Goal: Task Accomplishment & Management: Use online tool/utility

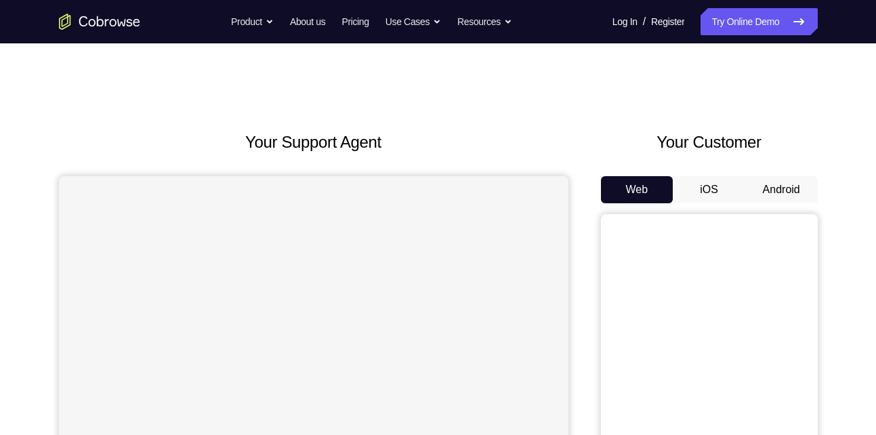
click at [773, 195] on button "Android" at bounding box center [781, 189] width 73 height 27
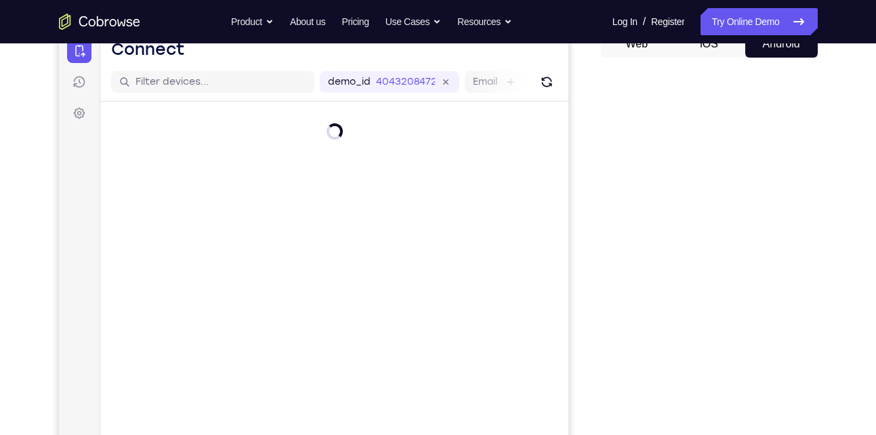
scroll to position [148, 0]
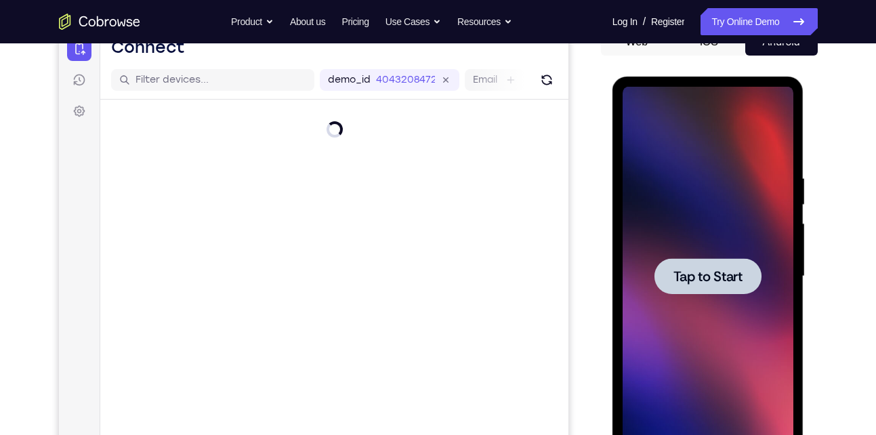
click at [710, 282] on span "Tap to Start" at bounding box center [708, 277] width 69 height 14
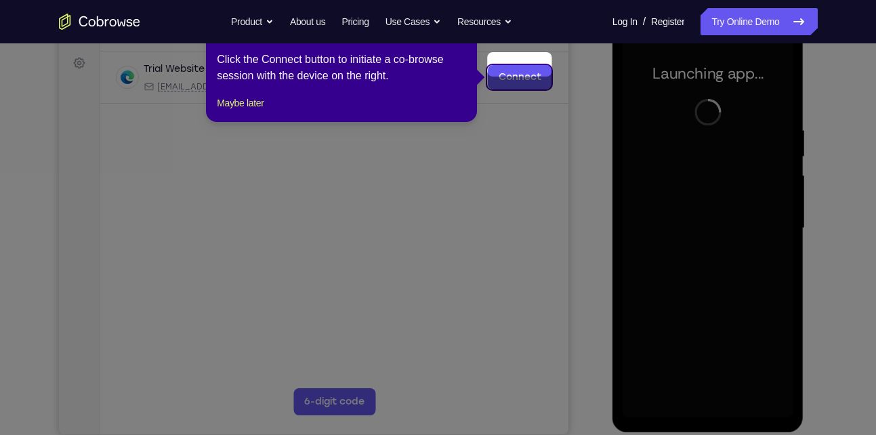
scroll to position [209, 0]
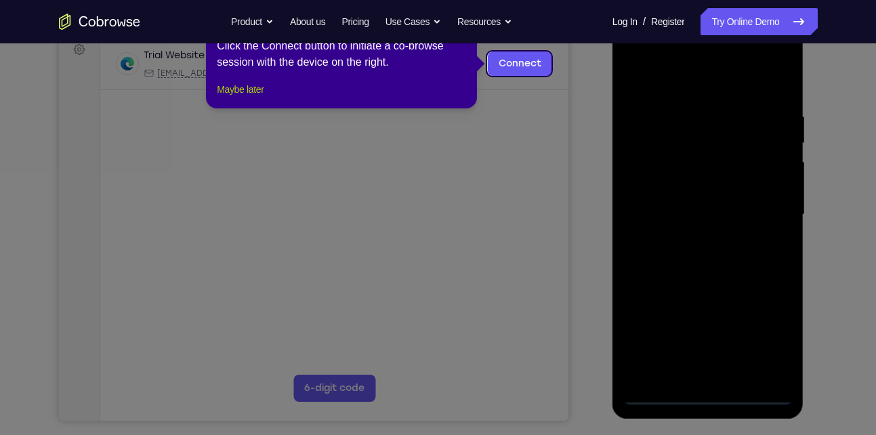
click at [251, 98] on button "Maybe later" at bounding box center [240, 89] width 47 height 16
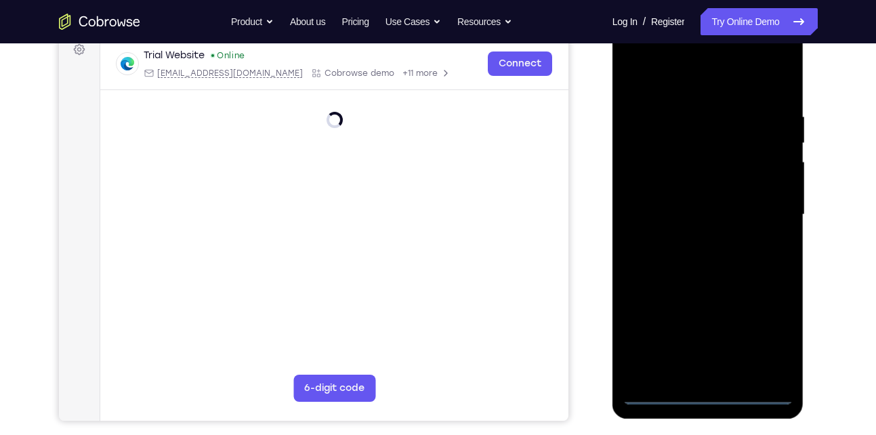
click at [702, 394] on div at bounding box center [708, 215] width 171 height 380
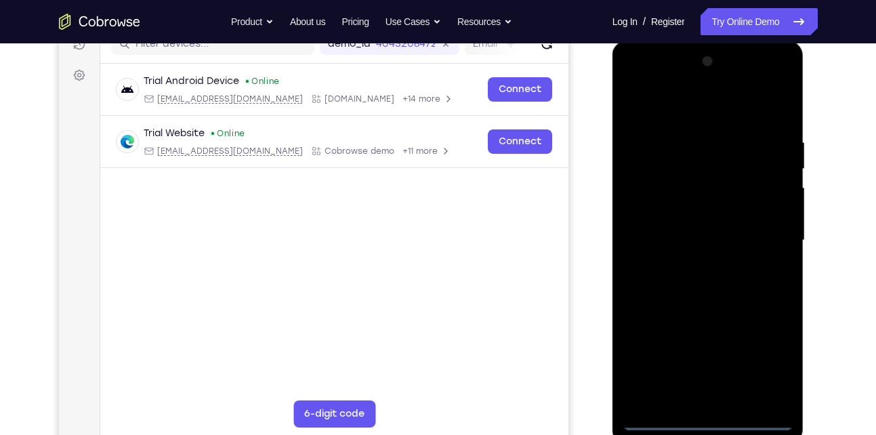
scroll to position [183, 0]
click at [775, 367] on div at bounding box center [708, 242] width 171 height 380
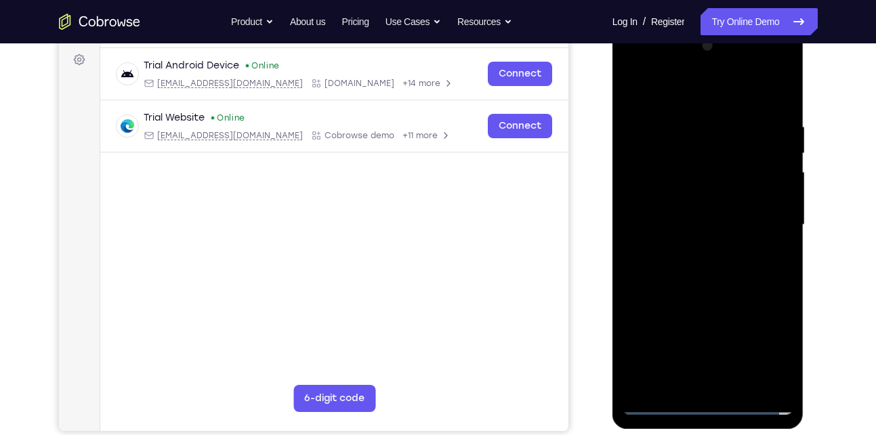
scroll to position [200, 0]
click at [780, 59] on div at bounding box center [708, 225] width 171 height 380
click at [729, 89] on div at bounding box center [708, 225] width 171 height 380
click at [686, 73] on div at bounding box center [708, 225] width 171 height 380
click at [673, 118] on div at bounding box center [708, 225] width 171 height 380
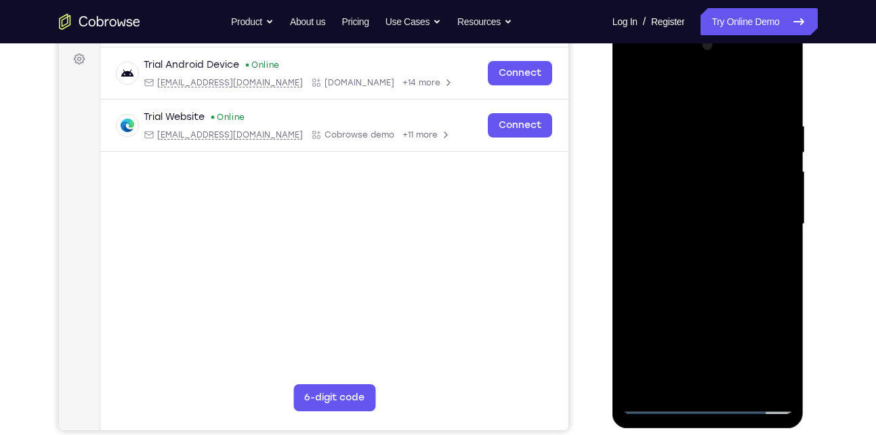
click at [648, 178] on div at bounding box center [708, 225] width 171 height 380
click at [694, 250] on div at bounding box center [708, 225] width 171 height 380
click at [671, 212] on div at bounding box center [708, 225] width 171 height 380
click at [682, 197] on div at bounding box center [708, 225] width 171 height 380
click at [704, 230] on div at bounding box center [708, 225] width 171 height 380
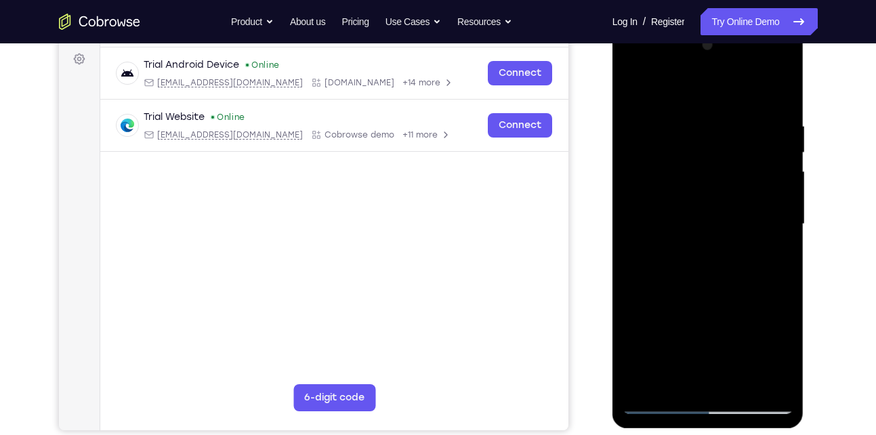
click at [693, 260] on div at bounding box center [708, 225] width 171 height 380
click at [682, 235] on div at bounding box center [708, 225] width 171 height 380
click at [660, 232] on div at bounding box center [708, 225] width 171 height 380
click at [787, 106] on div at bounding box center [708, 225] width 171 height 380
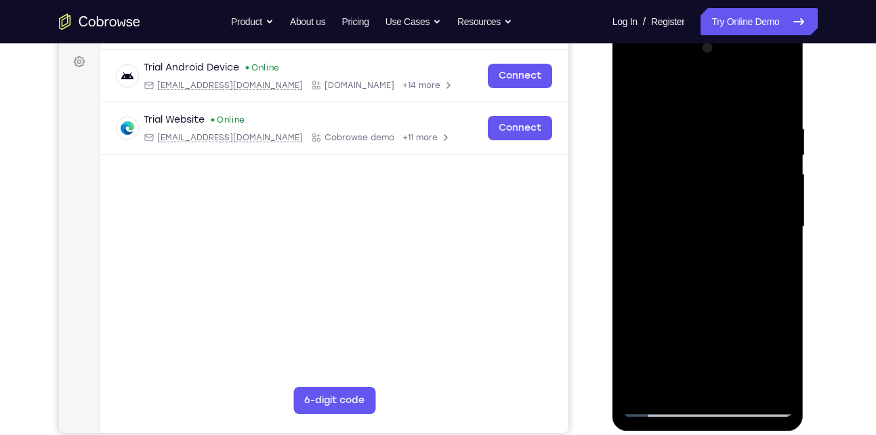
scroll to position [197, 0]
drag, startPoint x: 716, startPoint y: 318, endPoint x: 726, endPoint y: 282, distance: 37.2
click at [726, 282] on div at bounding box center [708, 228] width 171 height 380
drag, startPoint x: 723, startPoint y: 195, endPoint x: 715, endPoint y: 285, distance: 90.5
click at [715, 285] on div at bounding box center [708, 228] width 171 height 380
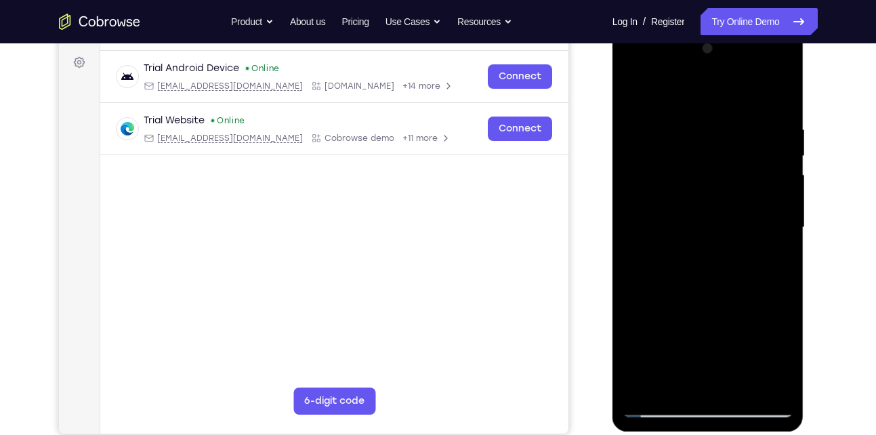
click at [683, 127] on div at bounding box center [708, 228] width 171 height 380
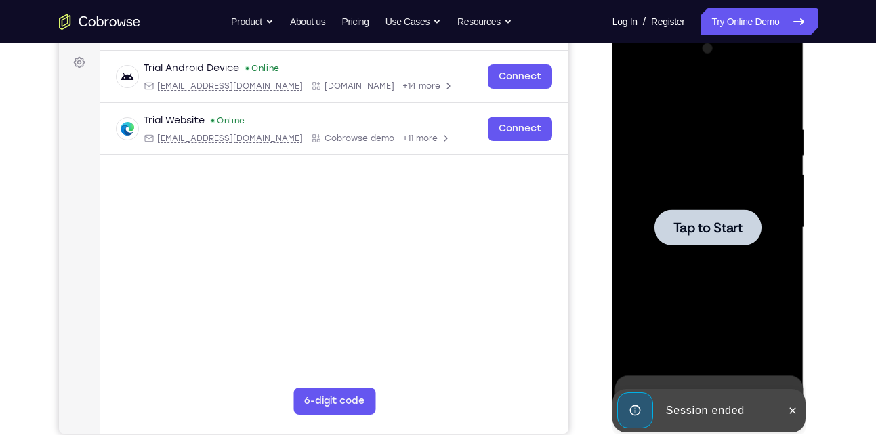
click at [713, 234] on span "Tap to Start" at bounding box center [708, 228] width 69 height 14
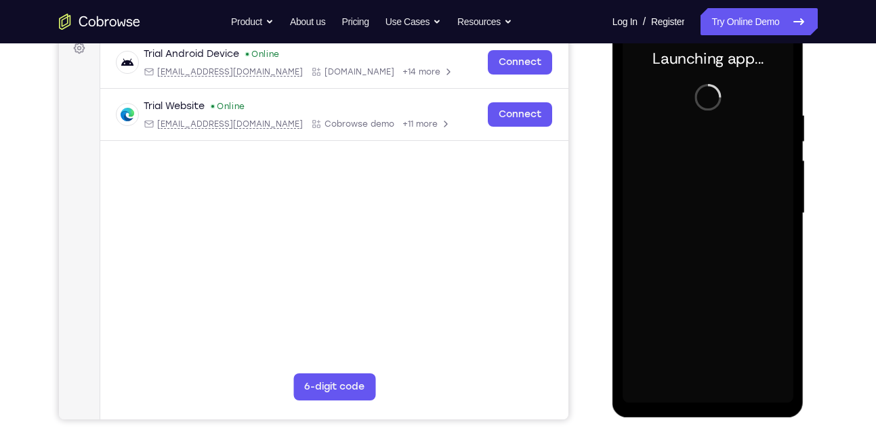
scroll to position [211, 0]
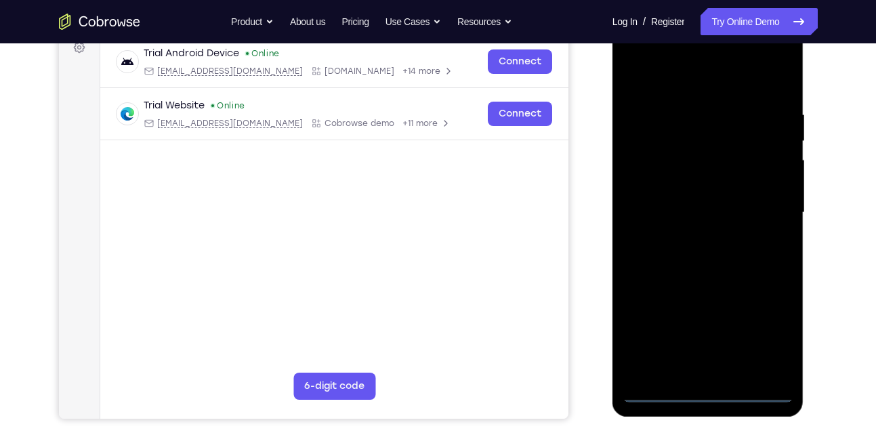
click at [706, 394] on div at bounding box center [708, 213] width 171 height 380
click at [770, 337] on div at bounding box center [708, 213] width 171 height 380
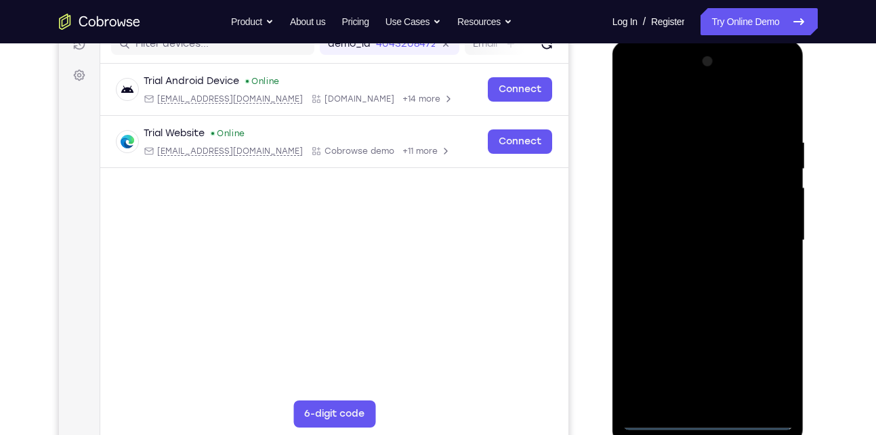
scroll to position [183, 0]
click at [764, 88] on div at bounding box center [708, 242] width 171 height 380
click at [788, 85] on div at bounding box center [708, 242] width 171 height 380
click at [740, 105] on div at bounding box center [708, 242] width 171 height 380
click at [713, 85] on div at bounding box center [708, 242] width 171 height 380
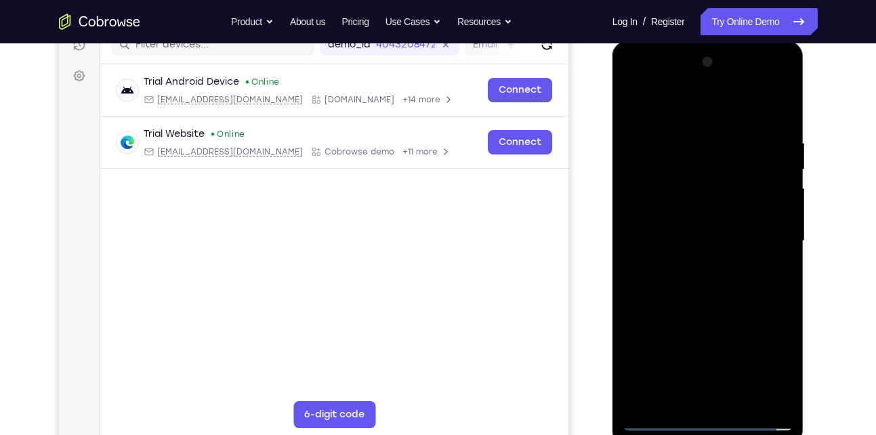
click at [679, 122] on div at bounding box center [708, 242] width 171 height 380
click at [654, 190] on div at bounding box center [708, 242] width 171 height 380
click at [693, 264] on div at bounding box center [708, 242] width 171 height 380
click at [662, 233] on div at bounding box center [708, 242] width 171 height 380
click at [677, 218] on div at bounding box center [708, 242] width 171 height 380
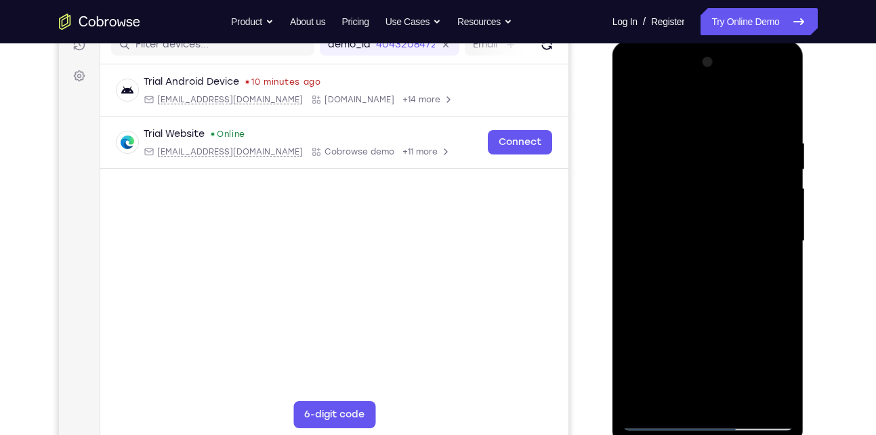
click at [683, 236] on div at bounding box center [708, 242] width 171 height 380
click at [691, 301] on div at bounding box center [708, 242] width 171 height 380
click at [782, 105] on div at bounding box center [708, 242] width 171 height 380
click at [636, 104] on div at bounding box center [708, 242] width 171 height 380
click at [741, 399] on div at bounding box center [708, 242] width 171 height 380
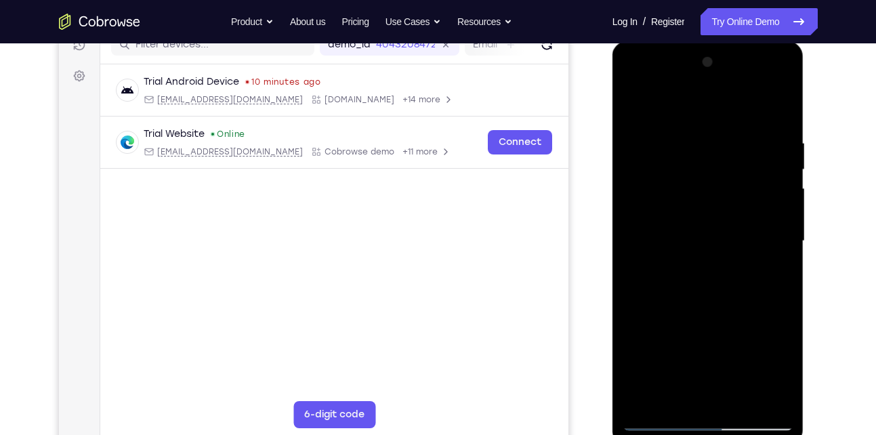
click at [729, 313] on div at bounding box center [708, 242] width 171 height 380
click at [698, 234] on div at bounding box center [708, 242] width 171 height 380
click at [693, 399] on div at bounding box center [708, 242] width 171 height 380
click at [672, 396] on div at bounding box center [708, 242] width 171 height 380
click at [743, 317] on div at bounding box center [708, 242] width 171 height 380
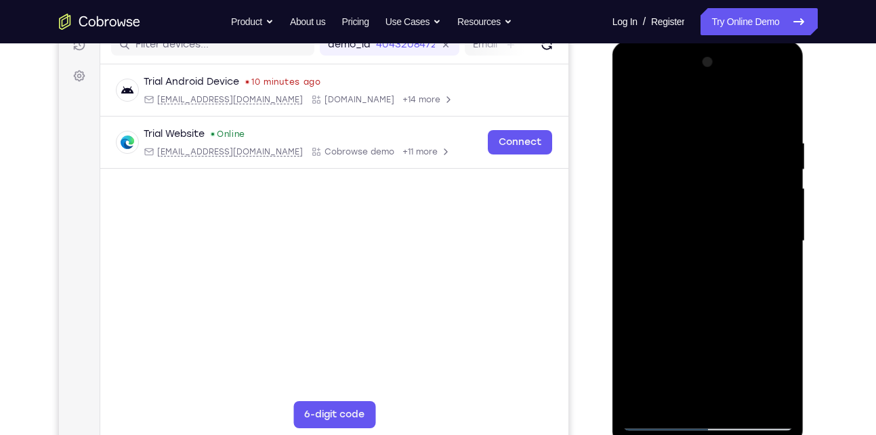
click at [773, 260] on div at bounding box center [708, 242] width 171 height 380
click at [656, 416] on div at bounding box center [708, 242] width 171 height 380
click at [656, 418] on div at bounding box center [708, 242] width 171 height 380
click at [681, 268] on div at bounding box center [708, 242] width 171 height 380
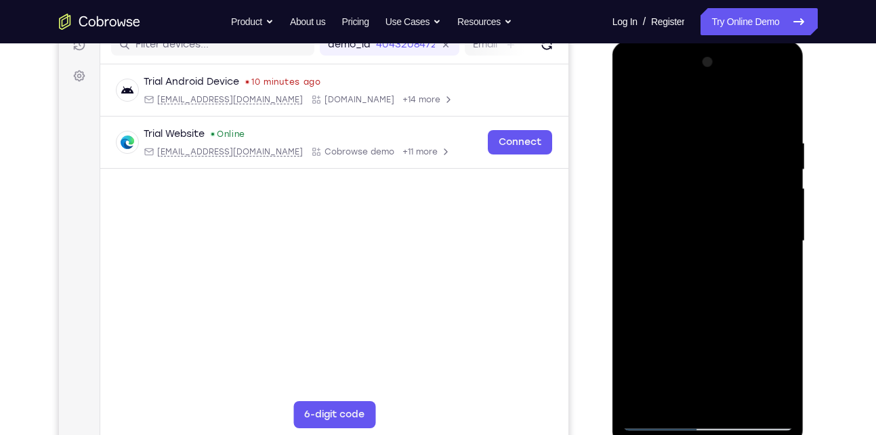
click at [632, 112] on div at bounding box center [708, 242] width 171 height 380
drag, startPoint x: 710, startPoint y: 304, endPoint x: 718, endPoint y: 272, distance: 33.7
click at [718, 272] on div at bounding box center [708, 242] width 171 height 380
drag, startPoint x: 725, startPoint y: 182, endPoint x: 699, endPoint y: 184, distance: 26.5
click at [699, 184] on div at bounding box center [708, 242] width 171 height 380
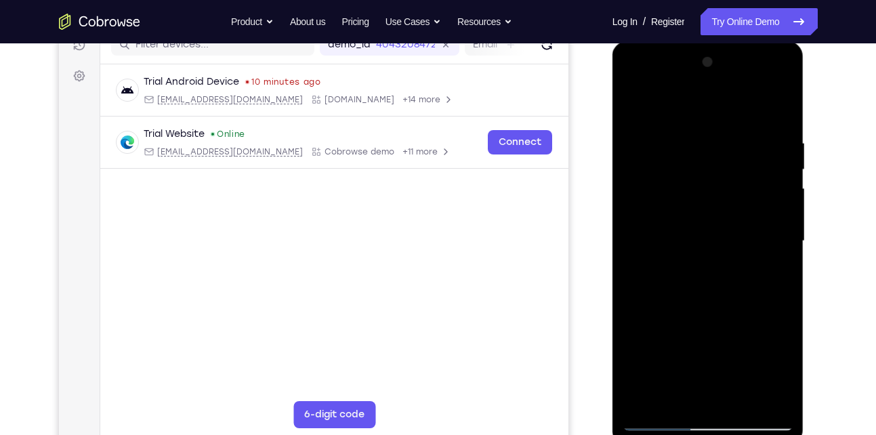
drag, startPoint x: 732, startPoint y: 173, endPoint x: 682, endPoint y: 186, distance: 51.1
click at [682, 186] on div at bounding box center [708, 242] width 171 height 380
drag, startPoint x: 720, startPoint y: 182, endPoint x: 651, endPoint y: 198, distance: 70.4
click at [651, 198] on div at bounding box center [708, 242] width 171 height 380
click at [659, 417] on div at bounding box center [708, 242] width 171 height 380
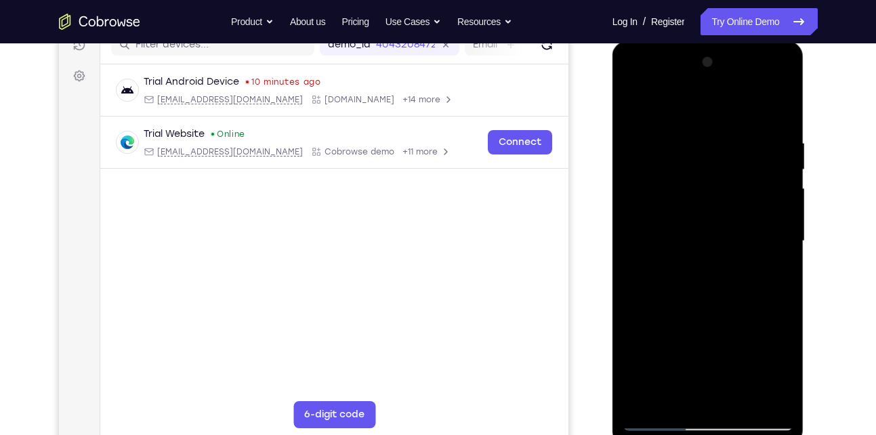
click at [659, 417] on div at bounding box center [708, 242] width 171 height 380
click at [659, 416] on div at bounding box center [708, 242] width 171 height 380
click at [657, 418] on div at bounding box center [708, 242] width 171 height 380
click at [688, 136] on div at bounding box center [708, 242] width 171 height 380
click at [777, 108] on div at bounding box center [708, 242] width 171 height 380
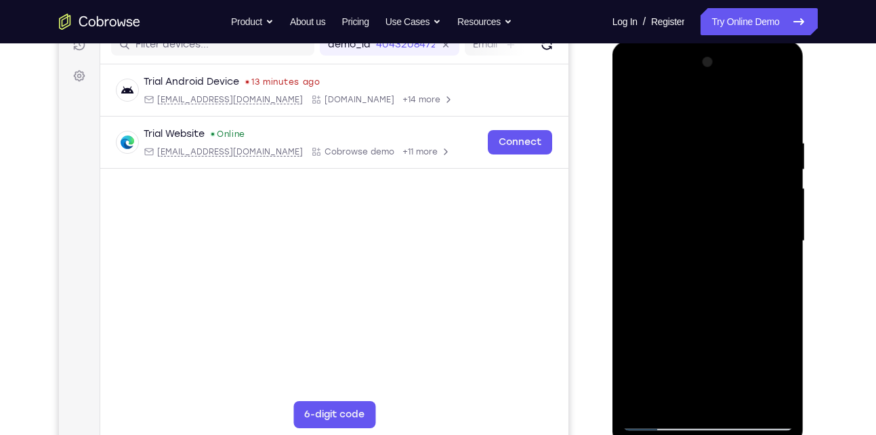
drag, startPoint x: 733, startPoint y: 260, endPoint x: 731, endPoint y: 165, distance: 94.9
click at [731, 165] on div at bounding box center [708, 242] width 171 height 380
drag, startPoint x: 667, startPoint y: 388, endPoint x: 743, endPoint y: 227, distance: 177.7
click at [743, 227] on div at bounding box center [708, 242] width 171 height 380
drag, startPoint x: 697, startPoint y: 283, endPoint x: 685, endPoint y: 349, distance: 66.9
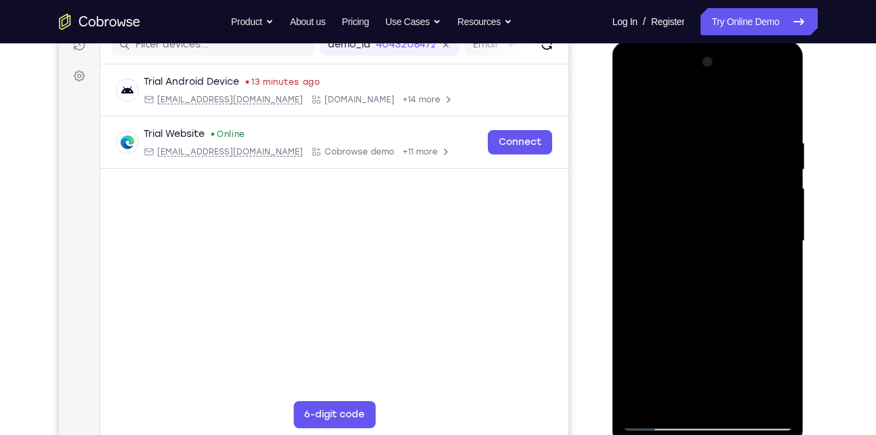
click at [685, 349] on div at bounding box center [708, 242] width 171 height 380
click at [636, 268] on div at bounding box center [708, 242] width 171 height 380
click at [711, 420] on div at bounding box center [708, 242] width 171 height 380
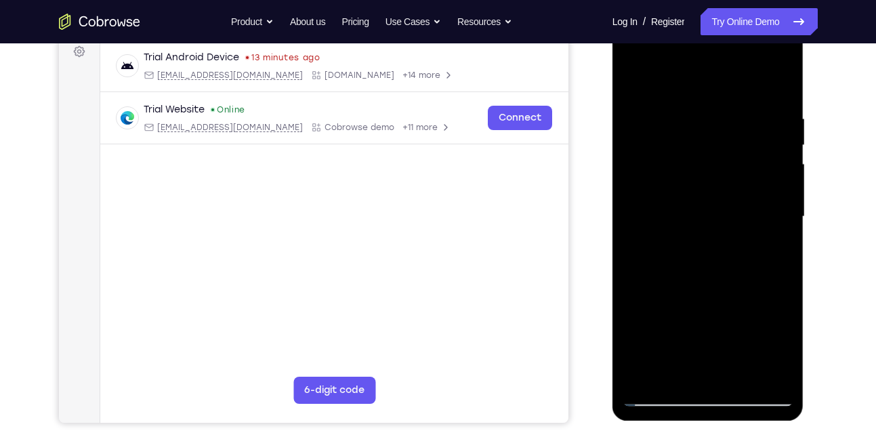
scroll to position [208, 0]
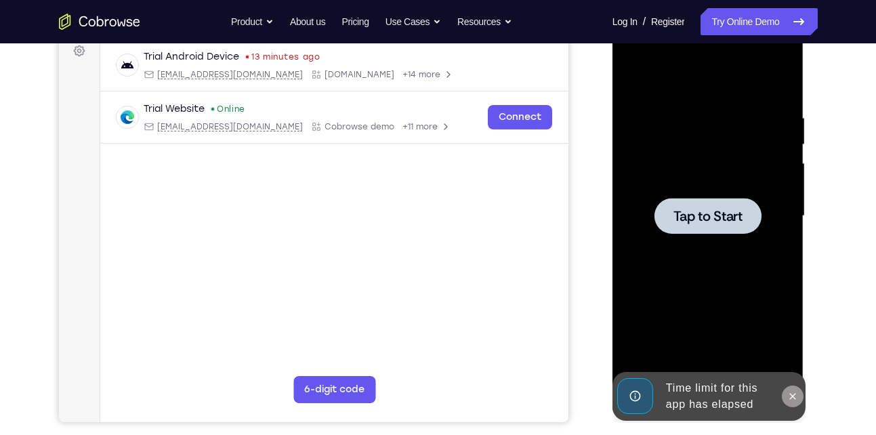
click at [787, 392] on button at bounding box center [793, 397] width 22 height 22
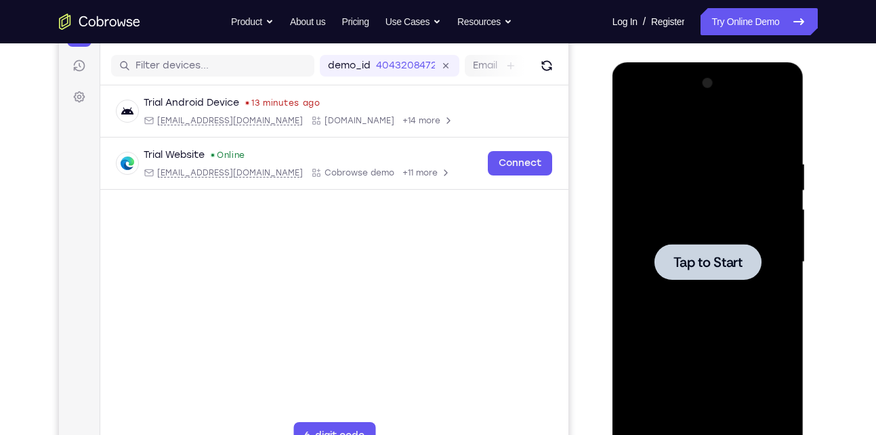
scroll to position [0, 0]
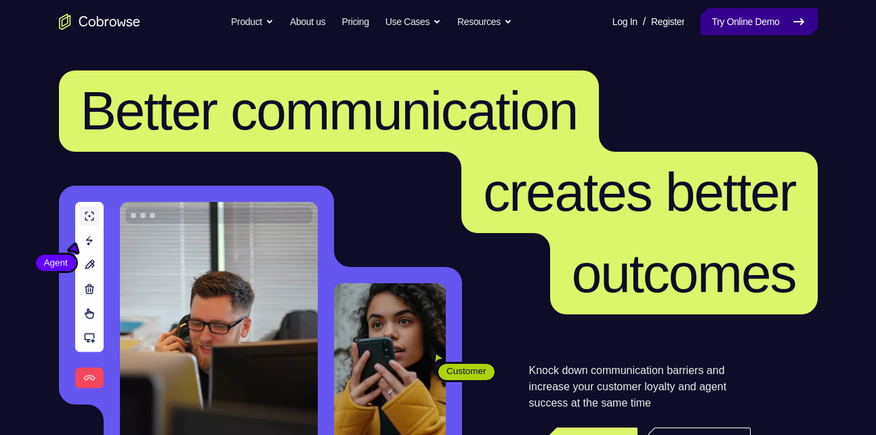
click at [741, 24] on link "Try Online Demo" at bounding box center [759, 21] width 117 height 27
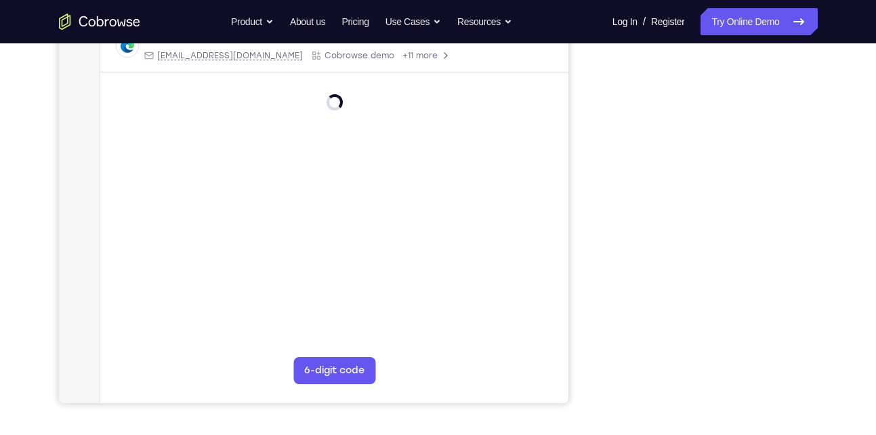
scroll to position [228, 0]
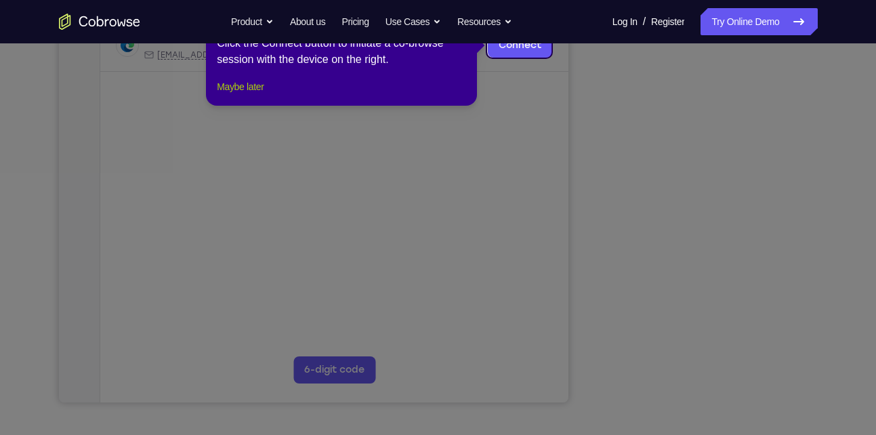
click at [260, 95] on button "Maybe later" at bounding box center [240, 87] width 47 height 16
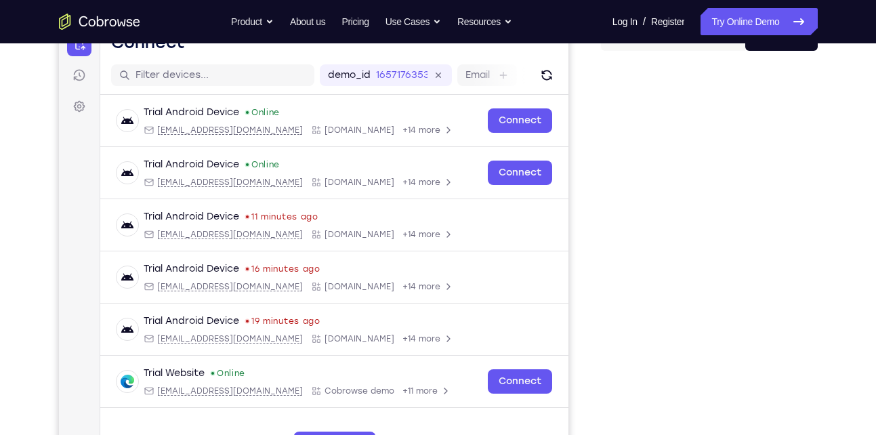
scroll to position [149, 0]
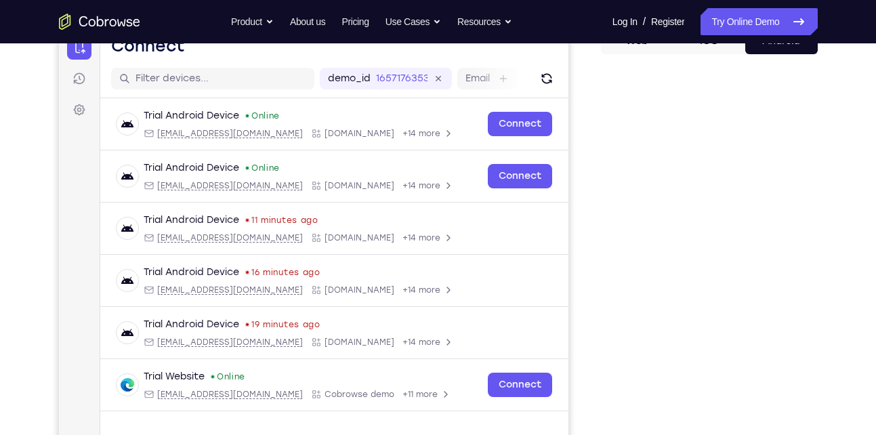
drag, startPoint x: 744, startPoint y: 6, endPoint x: 594, endPoint y: 262, distance: 296.2
click at [594, 262] on div "Your Support Agent Your Customer Web iOS Android" at bounding box center [438, 231] width 759 height 501
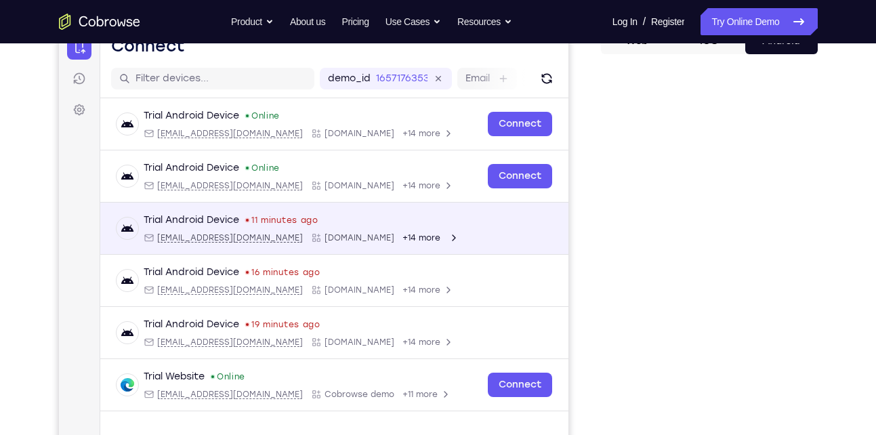
drag, startPoint x: 668, startPoint y: 298, endPoint x: 560, endPoint y: 241, distance: 122.5
click at [560, 241] on div "Trial Android Device 11 minutes ago android@example.com Cobrowse.io +14 more an…" at bounding box center [334, 229] width 468 height 52
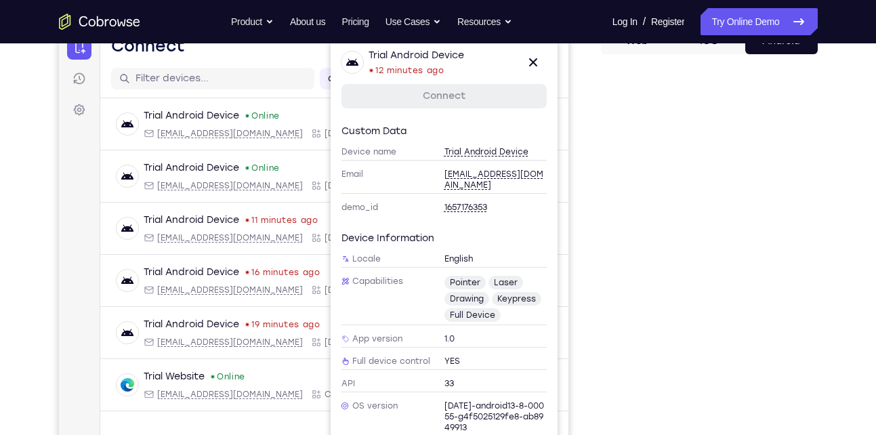
drag, startPoint x: 612, startPoint y: 253, endPoint x: 607, endPoint y: 222, distance: 31.6
click at [607, 222] on div at bounding box center [709, 273] width 217 height 417
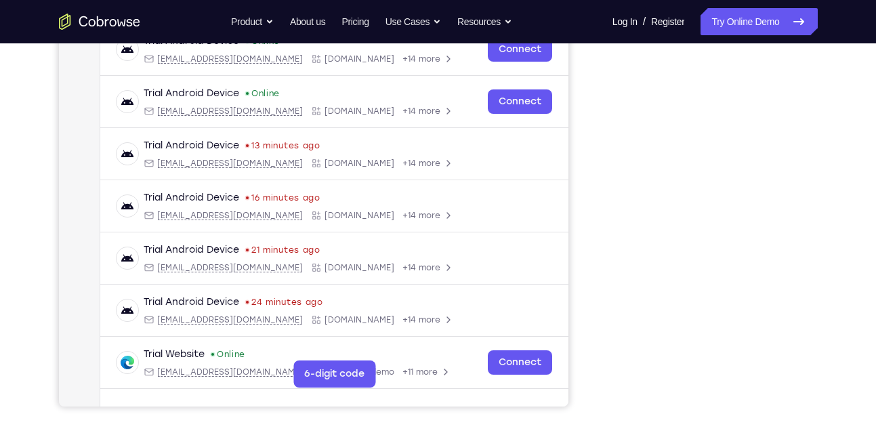
scroll to position [224, 0]
drag, startPoint x: 754, startPoint y: 19, endPoint x: 815, endPoint y: 219, distance: 209.0
click at [815, 219] on div at bounding box center [709, 198] width 217 height 417
drag, startPoint x: 808, startPoint y: 220, endPoint x: 834, endPoint y: 182, distance: 46.2
click at [834, 182] on div "Your Support Agent Your Customer Web iOS Android Next Steps We’d be happy to gi…" at bounding box center [438, 266] width 867 height 894
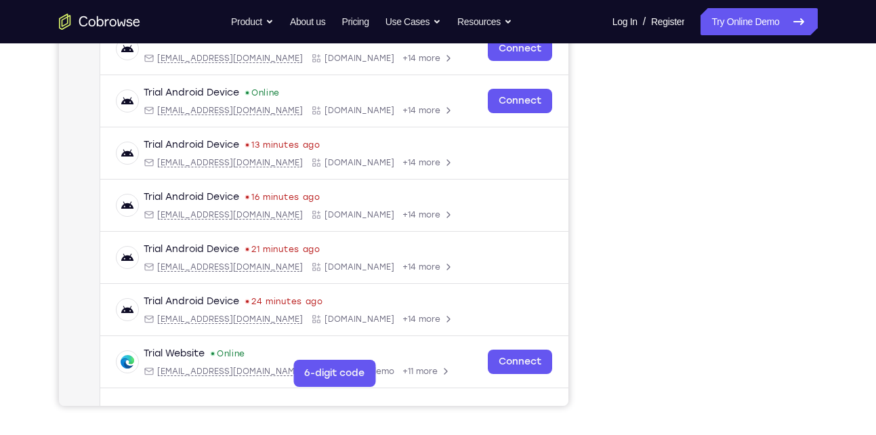
drag, startPoint x: 807, startPoint y: 197, endPoint x: 813, endPoint y: 161, distance: 35.8
click at [813, 161] on div at bounding box center [709, 198] width 217 height 417
drag, startPoint x: 806, startPoint y: 186, endPoint x: 813, endPoint y: 75, distance: 112.0
click at [813, 75] on div at bounding box center [709, 198] width 217 height 417
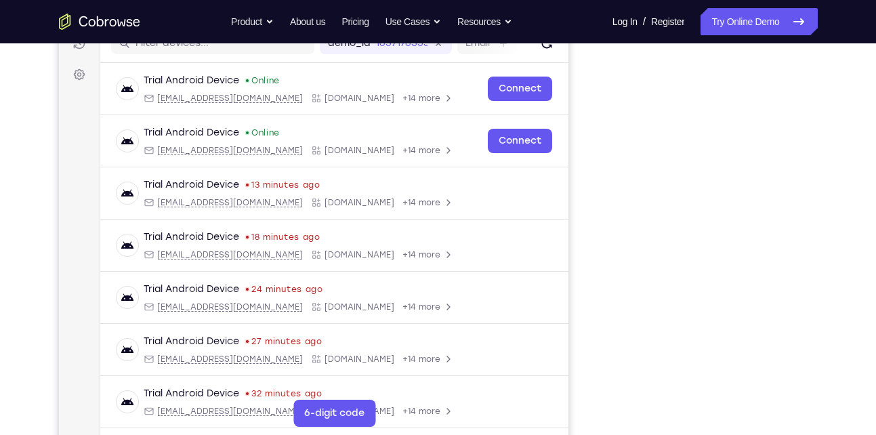
scroll to position [184, 0]
drag, startPoint x: 599, startPoint y: 325, endPoint x: 588, endPoint y: 228, distance: 97.5
click at [588, 228] on div "Your Support Agent Your Customer Web iOS Android" at bounding box center [438, 196] width 759 height 501
click at [598, 236] on div "Your Support Agent Your Customer Web iOS Android" at bounding box center [438, 196] width 759 height 501
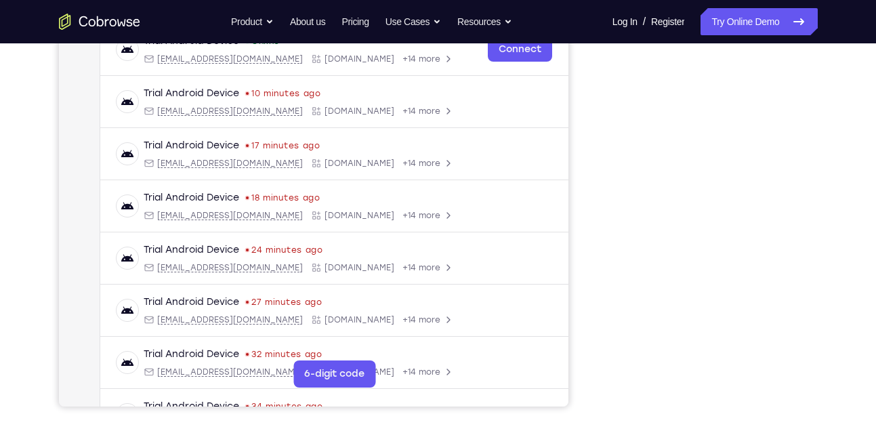
scroll to position [223, 0]
drag, startPoint x: 457, startPoint y: 175, endPoint x: 607, endPoint y: 270, distance: 176.7
click at [607, 270] on div at bounding box center [709, 199] width 217 height 417
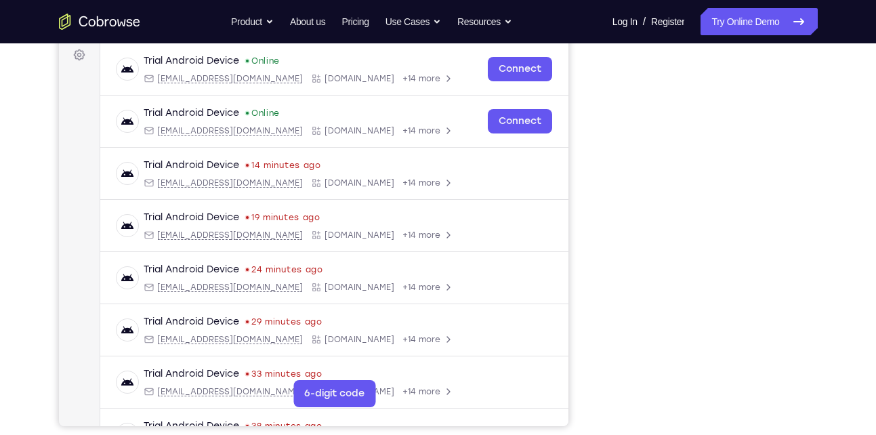
scroll to position [205, 0]
drag, startPoint x: 710, startPoint y: 346, endPoint x: 589, endPoint y: 273, distance: 141.7
click at [589, 273] on div "Your Support Agent Your Customer Web iOS Android" at bounding box center [438, 175] width 759 height 501
drag, startPoint x: 607, startPoint y: 279, endPoint x: 594, endPoint y: 232, distance: 48.5
click at [594, 232] on div "Your Support Agent Your Customer Web iOS Android" at bounding box center [438, 175] width 759 height 501
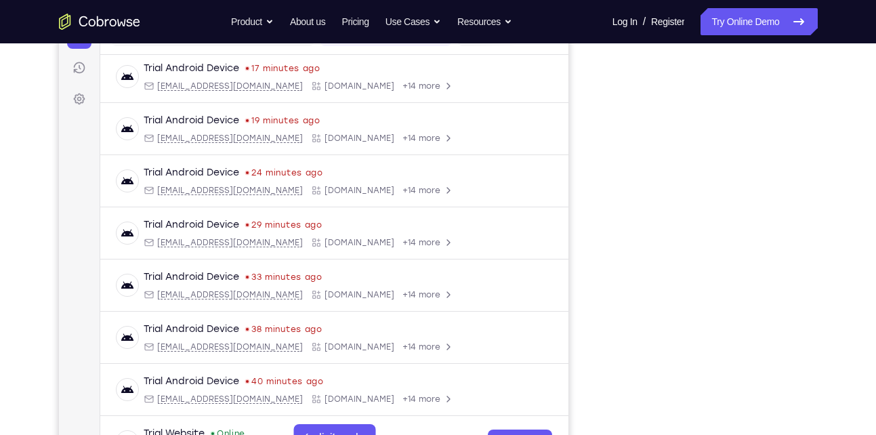
scroll to position [0, 0]
